Goal: Task Accomplishment & Management: Manage account settings

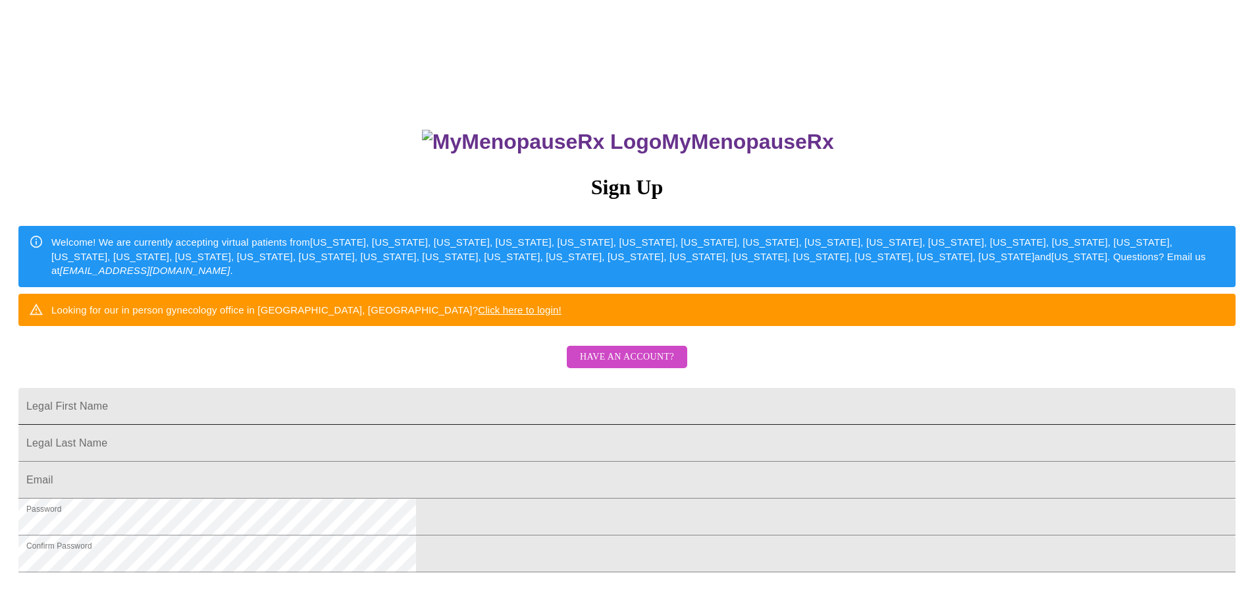
scroll to position [231, 0]
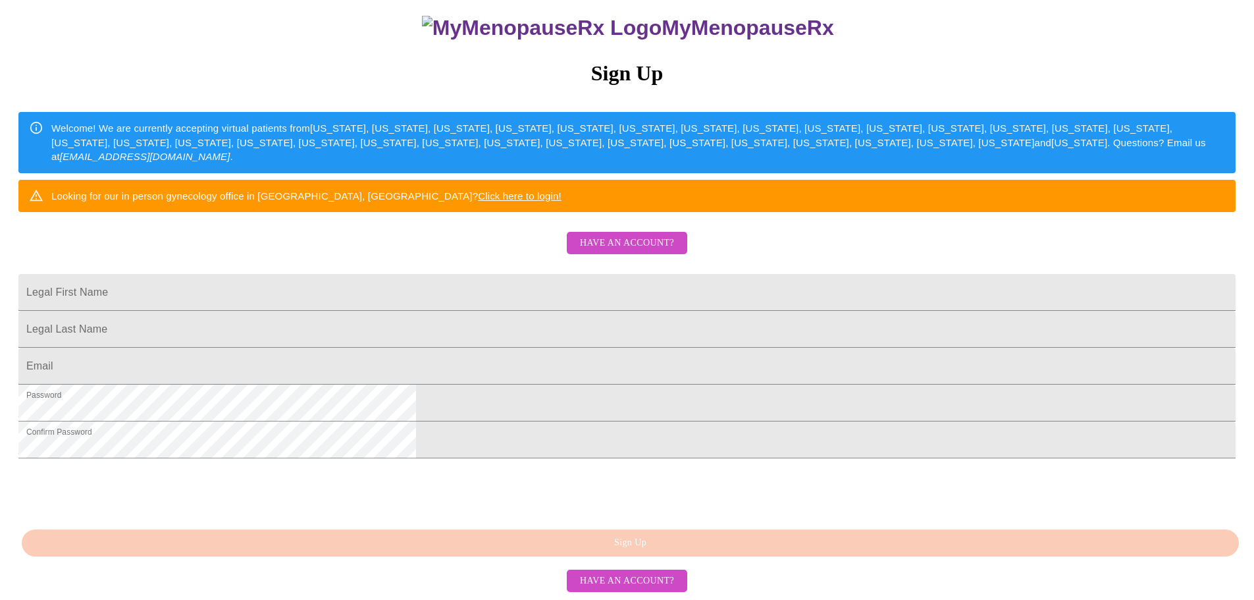
click at [644, 235] on span "Have an account?" at bounding box center [627, 243] width 94 height 16
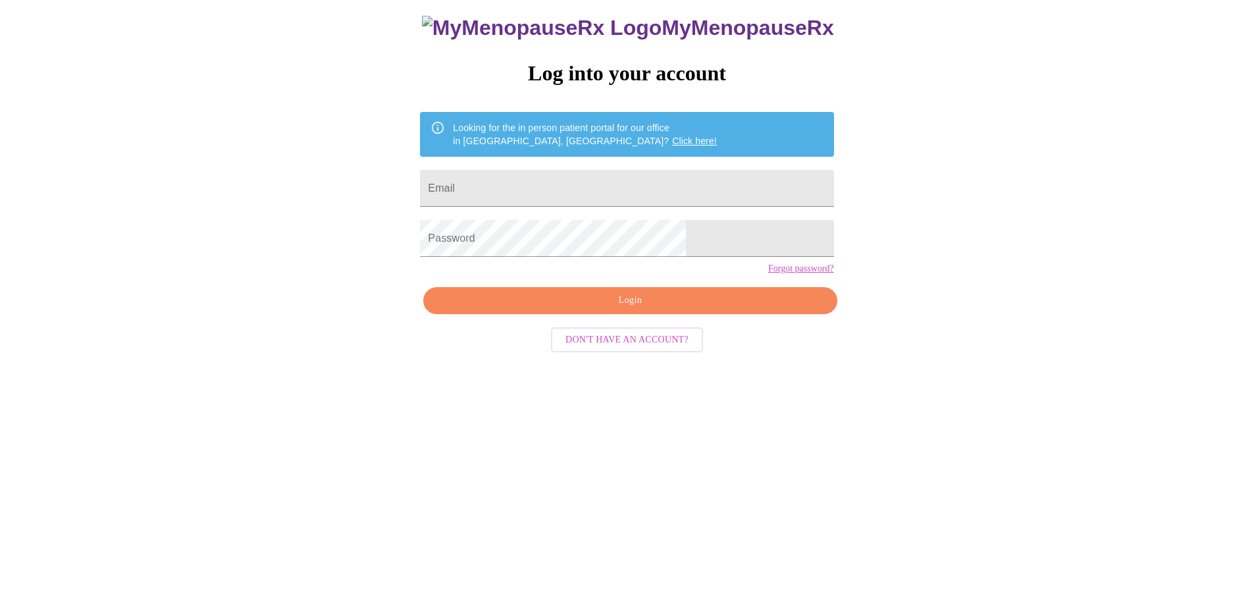
scroll to position [13, 0]
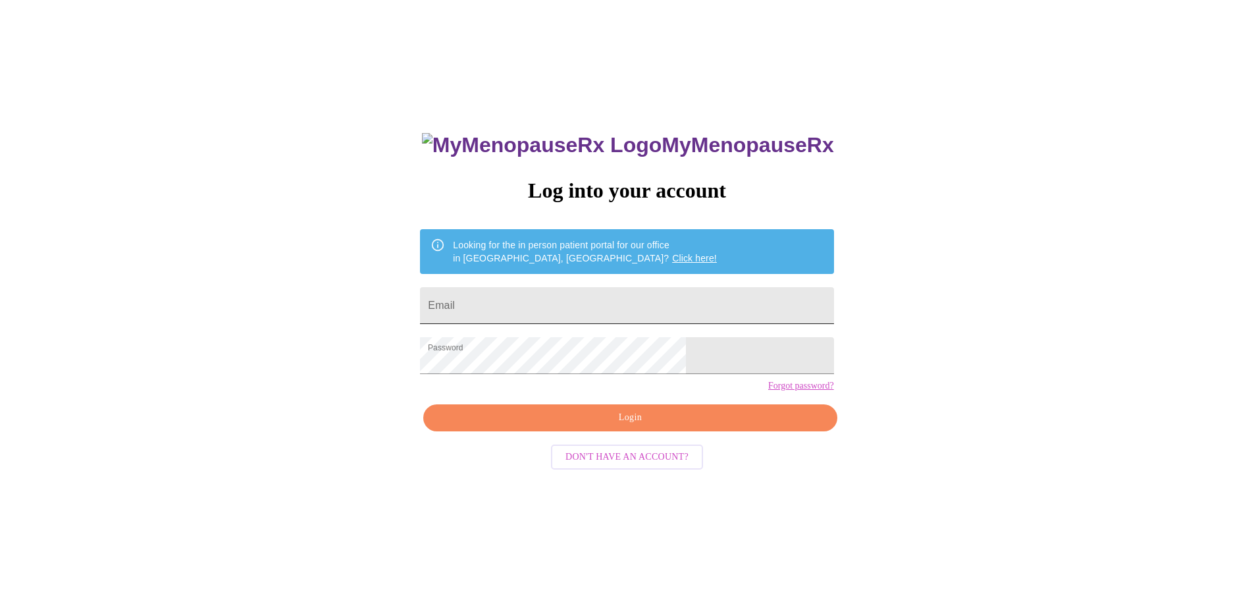
click at [611, 302] on input "Email" at bounding box center [626, 305] width 413 height 37
type input "[EMAIL_ADDRESS][DOMAIN_NAME]"
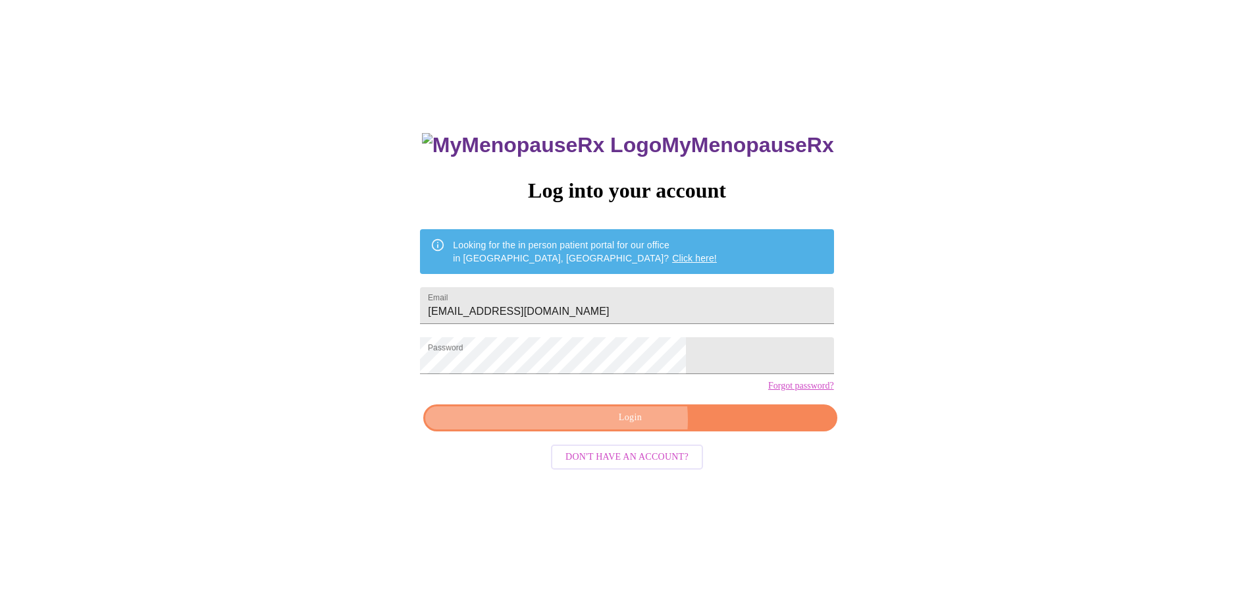
click at [623, 426] on span "Login" at bounding box center [630, 418] width 383 height 16
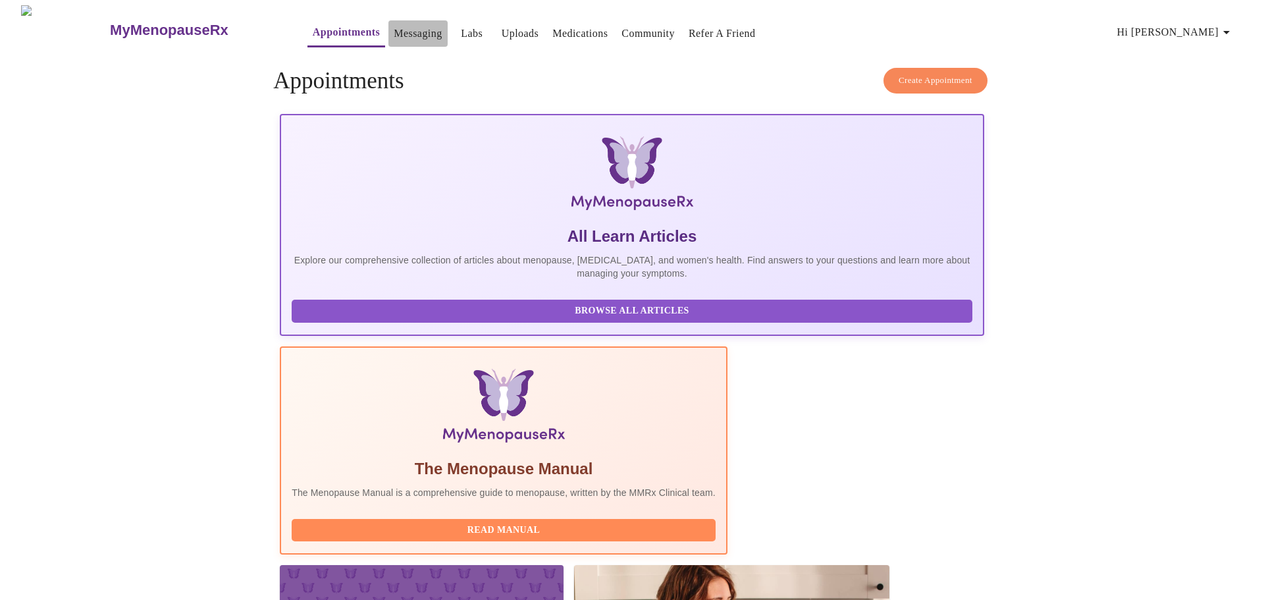
click at [394, 28] on link "Messaging" at bounding box center [418, 33] width 48 height 18
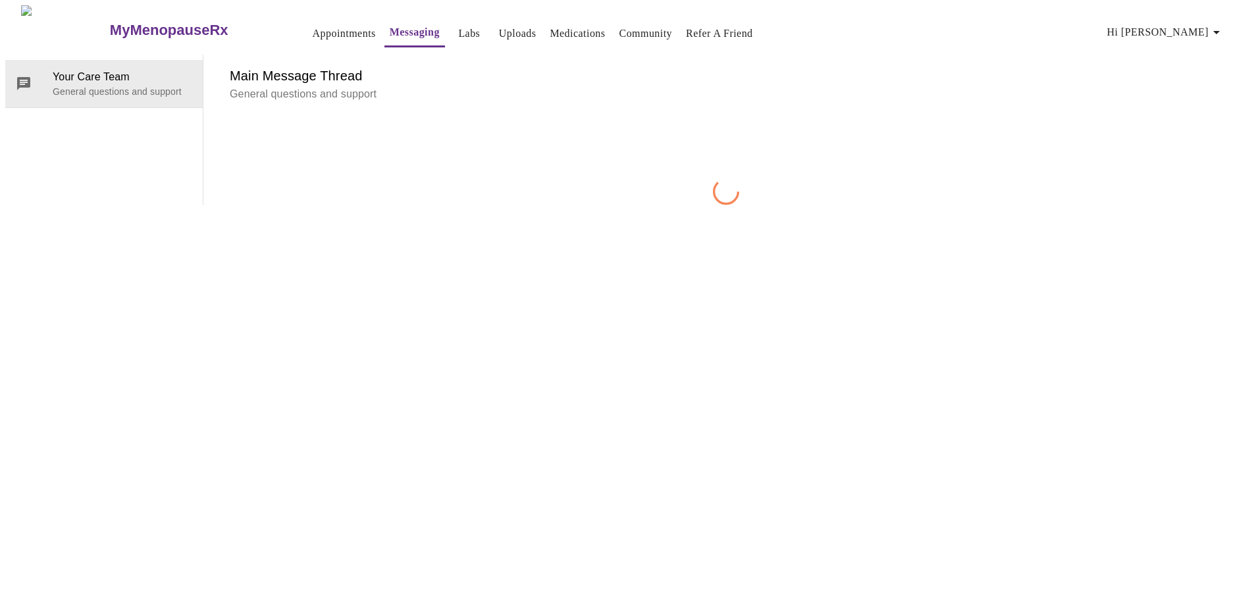
scroll to position [49, 0]
